Goal: Task Accomplishment & Management: Use online tool/utility

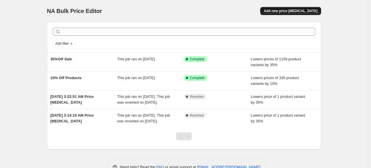
click at [301, 11] on span "Add new price [MEDICAL_DATA]" at bounding box center [291, 11] width 54 height 5
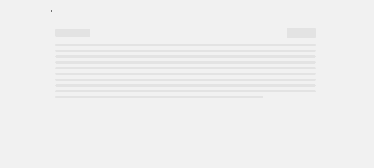
select select "percentage"
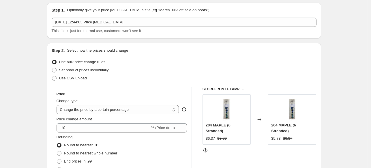
scroll to position [29, 0]
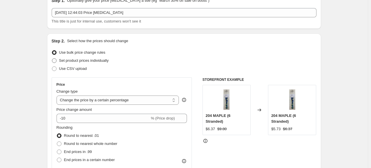
click at [76, 60] on span "Set product prices individually" at bounding box center [84, 60] width 50 height 4
click at [52, 59] on input "Set product prices individually" at bounding box center [52, 58] width 0 height 0
radio input "true"
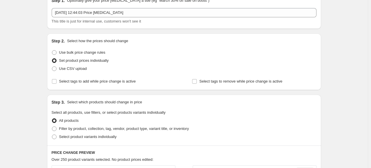
scroll to position [58, 0]
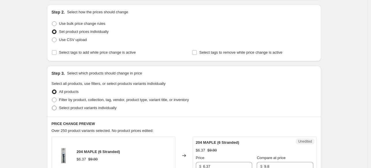
click at [84, 108] on span "Select product variants individually" at bounding box center [87, 108] width 57 height 4
click at [52, 106] on input "Select product variants individually" at bounding box center [52, 106] width 0 height 0
radio input "true"
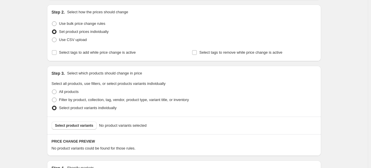
scroll to position [86, 0]
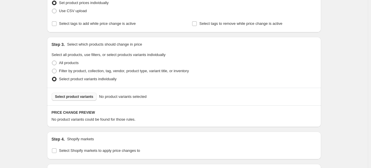
click at [74, 97] on span "Select product variants" at bounding box center [74, 96] width 38 height 5
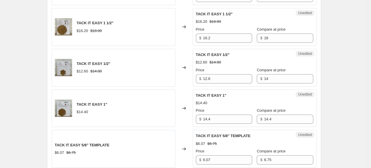
scroll to position [461, 0]
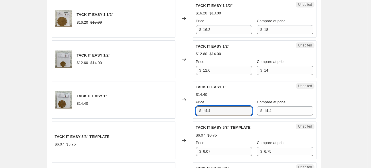
drag, startPoint x: 214, startPoint y: 109, endPoint x: 80, endPoint y: 109, distance: 134.9
click at [80, 109] on div "TACK IT EASY 1" $14.40 Changed to Unedited TACK IT EASY 1" $14.40 Price $ 14.4 …" at bounding box center [184, 100] width 265 height 38
type input "12.96"
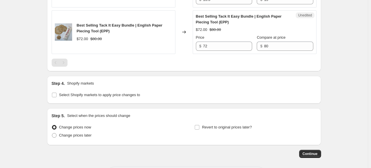
scroll to position [663, 0]
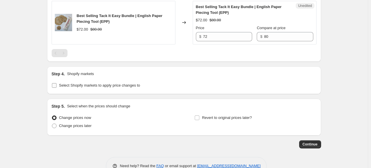
click at [54, 84] on input "Select Shopify markets to apply price changes to" at bounding box center [54, 85] width 5 height 5
checkbox input "true"
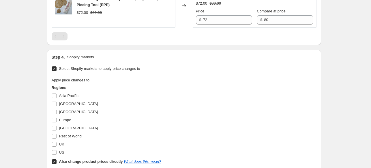
scroll to position [692, 0]
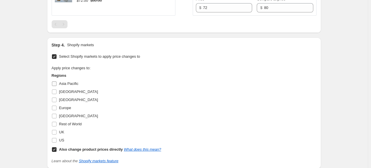
click at [67, 82] on span "Asia Pacific" at bounding box center [68, 83] width 19 height 4
click at [57, 82] on input "Asia Pacific" at bounding box center [54, 83] width 5 height 5
checkbox input "true"
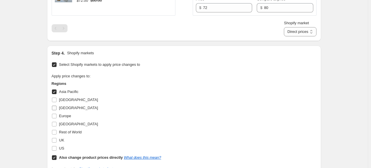
click at [68, 107] on span "[GEOGRAPHIC_DATA]" at bounding box center [78, 108] width 39 height 4
click at [57, 107] on input "[GEOGRAPHIC_DATA]" at bounding box center [54, 108] width 5 height 5
checkbox input "true"
click at [67, 114] on span "Europe" at bounding box center [65, 116] width 12 height 4
click at [57, 114] on input "Europe" at bounding box center [54, 116] width 5 height 5
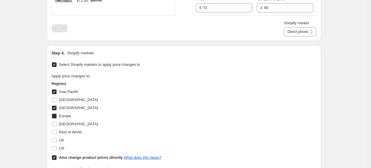
checkbox input "true"
click at [68, 124] on span "[GEOGRAPHIC_DATA]" at bounding box center [78, 124] width 39 height 4
click at [57, 124] on input "[GEOGRAPHIC_DATA]" at bounding box center [54, 124] width 5 height 5
checkbox input "true"
click at [70, 136] on div "UK" at bounding box center [107, 140] width 110 height 8
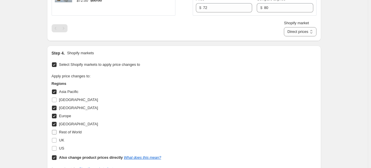
click at [67, 131] on span "Rest of World" at bounding box center [70, 132] width 23 height 4
click at [57, 131] on input "Rest of World" at bounding box center [54, 132] width 5 height 5
checkbox input "true"
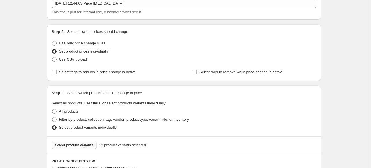
scroll to position [29, 0]
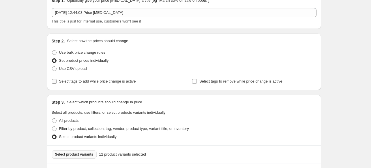
click at [56, 81] on input "Select tags to add while price change is active" at bounding box center [54, 81] width 5 height 5
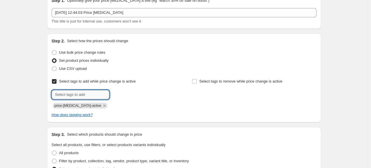
click at [59, 93] on input "text" at bounding box center [81, 94] width 58 height 9
click at [55, 82] on input "Select tags to add while price change is active" at bounding box center [54, 81] width 5 height 5
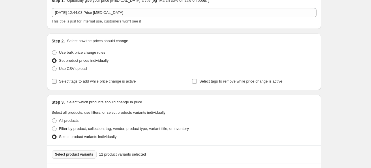
click at [55, 80] on input "Select tags to add while price change is active" at bounding box center [54, 81] width 5 height 5
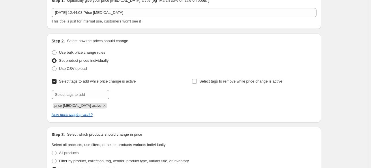
click at [55, 80] on input "Select tags to add while price change is active" at bounding box center [54, 81] width 5 height 5
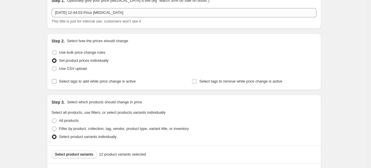
click at [54, 82] on input "Select tags to add while price change is active" at bounding box center [54, 81] width 5 height 5
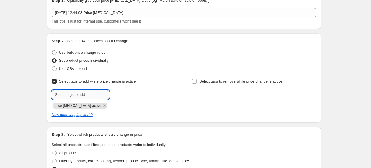
click at [62, 93] on input "text" at bounding box center [81, 94] width 58 height 9
click at [55, 82] on input "Select tags to add while price change is active" at bounding box center [54, 81] width 5 height 5
checkbox input "false"
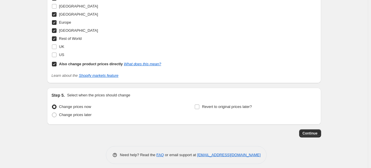
scroll to position [788, 0]
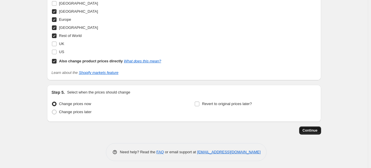
click at [311, 129] on span "Continue" at bounding box center [309, 130] width 15 height 5
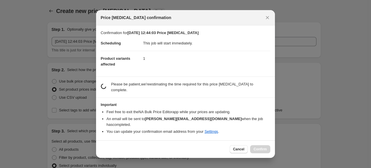
scroll to position [0, 0]
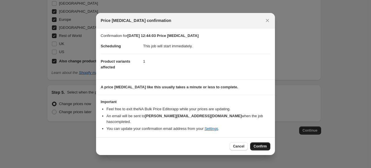
click at [257, 144] on span "Confirm" at bounding box center [259, 146] width 13 height 5
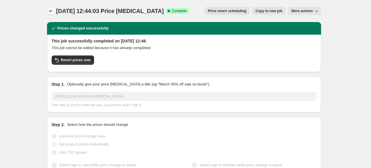
click at [51, 10] on icon "Price change jobs" at bounding box center [51, 11] width 6 height 6
